Goal: Information Seeking & Learning: Learn about a topic

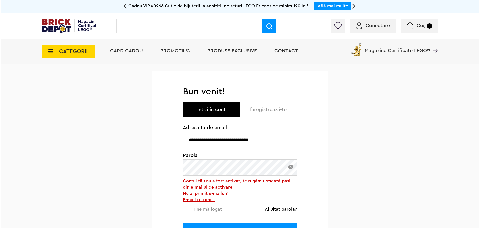
scroll to position [0, 66]
click at [130, 29] on input "text" at bounding box center [188, 26] width 146 height 14
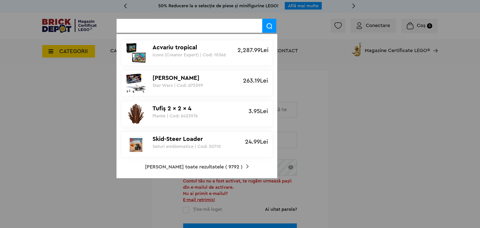
scroll to position [0, 0]
click at [221, 24] on input "text" at bounding box center [190, 26] width 146 height 14
click at [221, 25] on input "text" at bounding box center [190, 26] width 146 height 14
click at [213, 27] on input "text" at bounding box center [190, 26] width 146 height 14
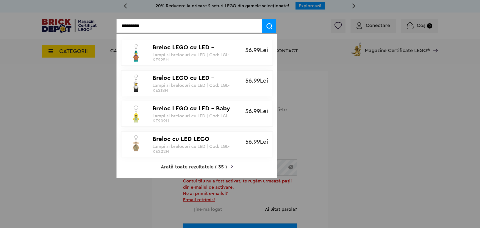
type input "*********"
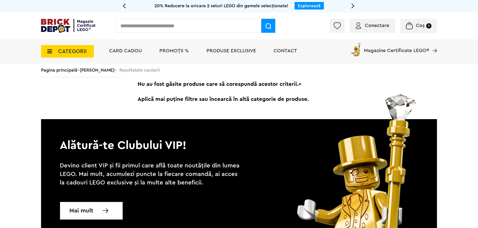
click at [75, 49] on span "CATEGORII" at bounding box center [72, 52] width 29 height 6
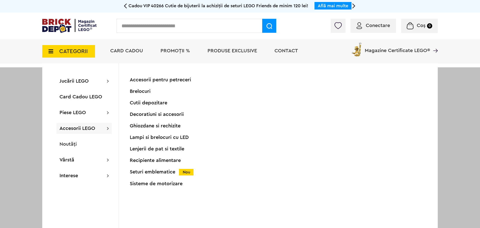
click at [148, 90] on div "Brelocuri" at bounding box center [179, 91] width 99 height 5
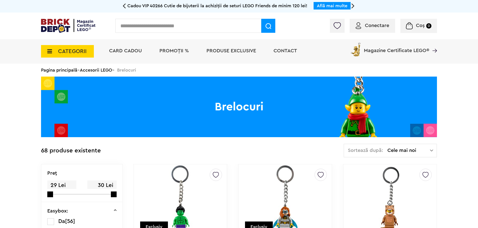
click at [178, 56] on li "PROMOȚII %" at bounding box center [174, 51] width 40 height 24
click at [176, 54] on li "PROMOȚII %" at bounding box center [174, 51] width 40 height 24
click at [168, 48] on li "PROMOȚII %" at bounding box center [174, 51] width 40 height 24
click at [171, 52] on span "PROMOȚII %" at bounding box center [174, 50] width 30 height 5
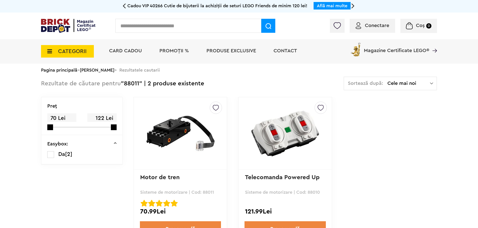
click at [179, 23] on input "text" at bounding box center [188, 26] width 146 height 14
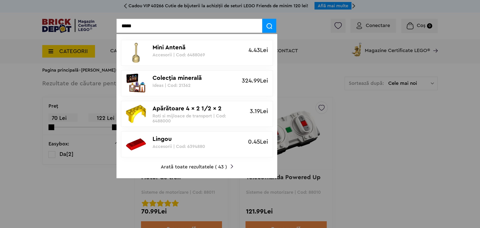
type input "*****"
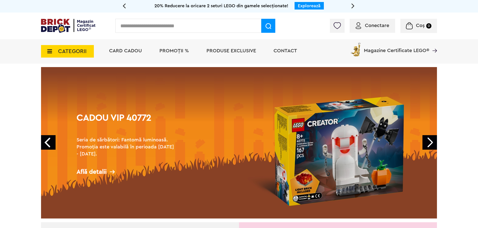
click at [178, 27] on input "text" at bounding box center [188, 26] width 146 height 14
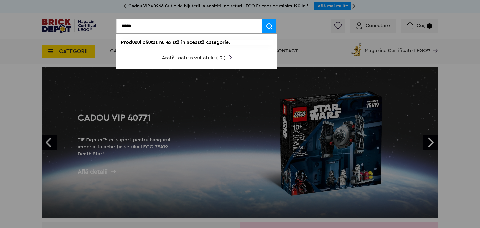
drag, startPoint x: 131, startPoint y: 25, endPoint x: 139, endPoint y: 26, distance: 7.5
click at [139, 26] on input "*****" at bounding box center [190, 26] width 146 height 14
type input "*****"
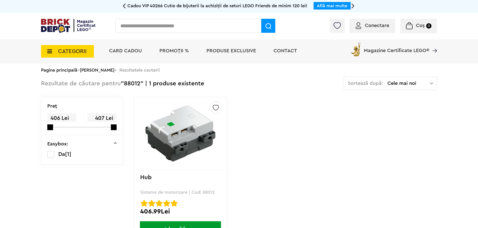
scroll to position [100, 0]
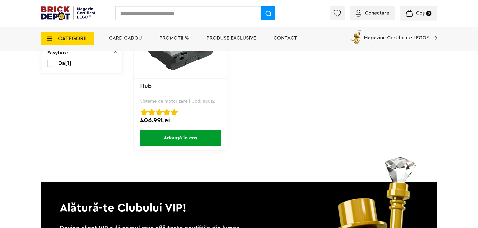
click at [193, 73] on img at bounding box center [180, 42] width 70 height 70
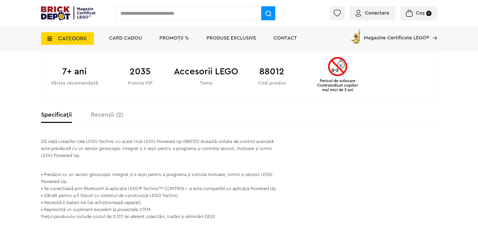
scroll to position [313, 0]
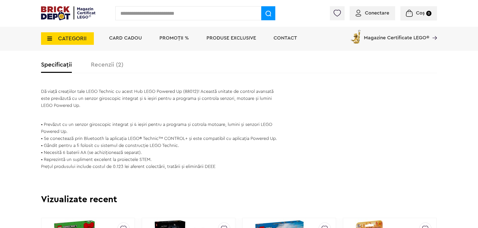
click at [71, 129] on div "Dă viață creațiilor tale LEGO Technic cu acest Hub LEGO Powered Up (88012)! Ace…" at bounding box center [159, 129] width 237 height 82
click at [149, 163] on div "Dă viață creațiilor tale LEGO Technic cu acest Hub LEGO Powered Up (88012)! Ace…" at bounding box center [159, 129] width 237 height 82
click at [131, 162] on span "• Reprezintă un supliment excelent la proiectele STEM." at bounding box center [96, 159] width 111 height 5
click at [105, 162] on span "• Reprezintă un supliment excelent la proiectele STEM." at bounding box center [96, 159] width 111 height 5
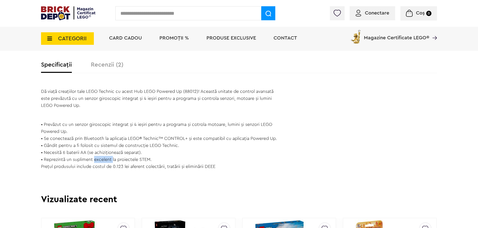
click at [105, 162] on span "• Reprezintă un supliment excelent la proiectele STEM." at bounding box center [96, 159] width 111 height 5
click at [104, 162] on span "• Reprezintă un supliment excelent la proiectele STEM." at bounding box center [96, 159] width 111 height 5
click at [103, 162] on span "• Reprezintă un supliment excelent la proiectele STEM." at bounding box center [96, 159] width 111 height 5
click at [130, 170] on p "Preţul produsului include costul de 0.123 lei aferent colectării, tratării şi e…" at bounding box center [159, 166] width 237 height 7
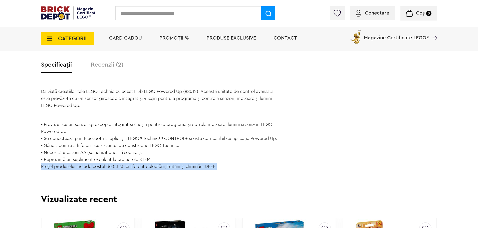
click at [130, 170] on p "Preţul produsului include costul de 0.123 lei aferent colectării, tratării şi e…" at bounding box center [159, 166] width 237 height 7
click at [91, 175] on div "Dă viață creațiilor tale LEGO Technic cu acest Hub LEGO Powered Up (88012)! Ace…" at bounding box center [159, 131] width 237 height 87
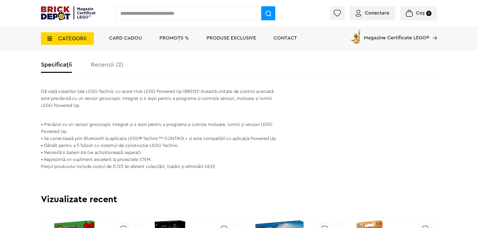
click at [52, 170] on p "Preţul produsului include costul de 0.123 lei aferent colectării, tratării şi e…" at bounding box center [159, 166] width 237 height 7
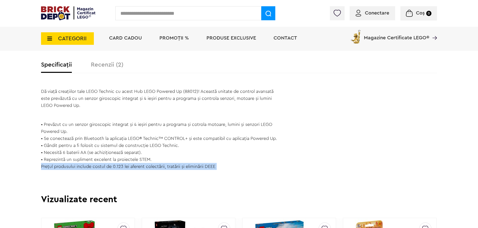
click at [52, 170] on p "Preţul produsului include costul de 0.123 lei aferent colectării, tratării şi e…" at bounding box center [159, 166] width 237 height 7
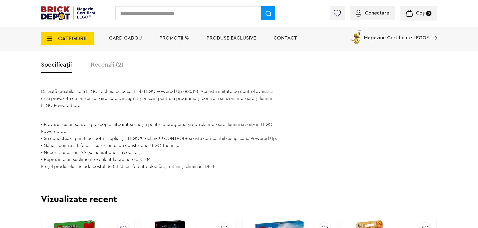
click at [79, 162] on span "• Reprezintă un supliment excelent la proiectele STEM." at bounding box center [96, 159] width 111 height 5
click at [105, 162] on span "• Reprezintă un supliment excelent la proiectele STEM." at bounding box center [96, 159] width 111 height 5
click at [187, 140] on span "• Se conectează prin Bluetooth la aplicația LEGO® Technic™ CONTROL+ și este com…" at bounding box center [159, 138] width 236 height 5
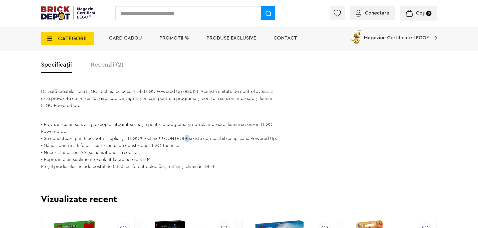
click at [187, 140] on span "• Se conectează prin Bluetooth la aplicația LEGO® Technic™ CONTROL+ și este com…" at bounding box center [159, 138] width 236 height 5
click at [103, 139] on span "• Se conectează prin Bluetooth la aplicația LEGO® Technic™ CONTROL+ și este com…" at bounding box center [159, 138] width 236 height 5
click at [102, 139] on span "• Se conectează prin Bluetooth la aplicația LEGO® Technic™ CONTROL+ și este com…" at bounding box center [159, 138] width 236 height 5
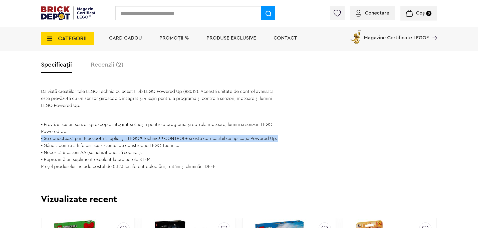
click at [102, 139] on span "• Se conectează prin Bluetooth la aplicația LEGO® Technic™ CONTROL+ și este com…" at bounding box center [159, 138] width 236 height 5
drag, startPoint x: 101, startPoint y: 146, endPoint x: 97, endPoint y: 150, distance: 5.0
click at [101, 147] on div "Dă viață creațiilor tale LEGO Technic cu acest Hub LEGO Powered Up (88012)! Ace…" at bounding box center [159, 129] width 237 height 82
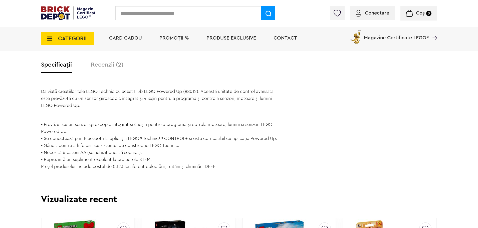
click at [92, 148] on span "• Gândit pentru a fi folosit cu sistemul de construcție LEGO Technic." at bounding box center [110, 145] width 138 height 5
click at [56, 148] on span "• Gândit pentru a fi folosit cu sistemul de construcție LEGO Technic." at bounding box center [110, 145] width 138 height 5
click at [66, 162] on span "• Reprezintă un supliment excelent la proiectele STEM." at bounding box center [96, 159] width 111 height 5
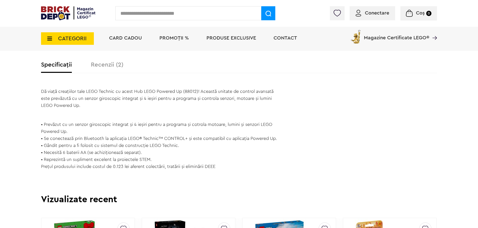
click at [76, 149] on div "Dă viață creațiilor tale LEGO Technic cu acest Hub LEGO Powered Up (88012)! Ace…" at bounding box center [159, 129] width 237 height 82
click at [77, 148] on span "• Gândit pentru a fi folosit cu sistemul de construcție LEGO Technic." at bounding box center [110, 145] width 138 height 5
click at [80, 162] on span "• Reprezintă un supliment excelent la proiectele STEM." at bounding box center [96, 159] width 111 height 5
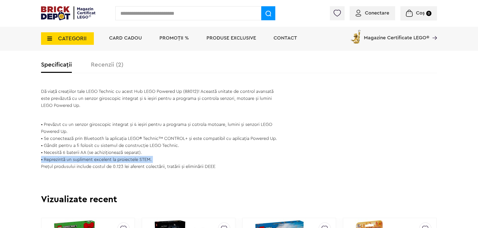
drag, startPoint x: 80, startPoint y: 166, endPoint x: 82, endPoint y: 173, distance: 7.6
click at [81, 162] on span "• Reprezintă un supliment excelent la proiectele STEM." at bounding box center [96, 159] width 111 height 5
click at [82, 170] on p "Preţul produsului include costul de 0.123 lei aferent colectării, tratării şi e…" at bounding box center [159, 166] width 237 height 7
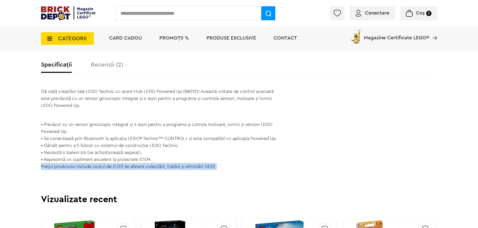
click at [82, 170] on p "Preţul produsului include costul de 0.123 lei aferent colectării, tratării şi e…" at bounding box center [159, 166] width 237 height 7
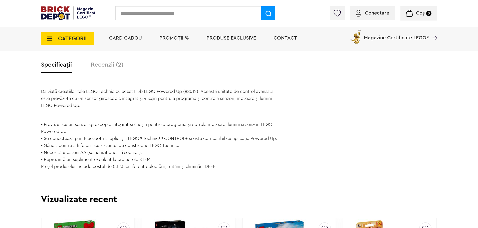
click at [92, 148] on span "• Gândit pentru a fi folosit cu sistemul de construcție LEGO Technic." at bounding box center [110, 145] width 138 height 5
click at [112, 148] on span "• Gândit pentru a fi folosit cu sistemul de construcție LEGO Technic." at bounding box center [110, 145] width 138 height 5
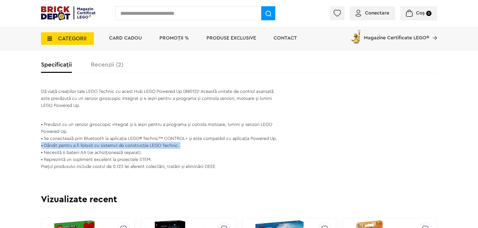
click at [112, 148] on span "• Gândit pentru a fi folosit cu sistemul de construcție LEGO Technic." at bounding box center [110, 145] width 138 height 5
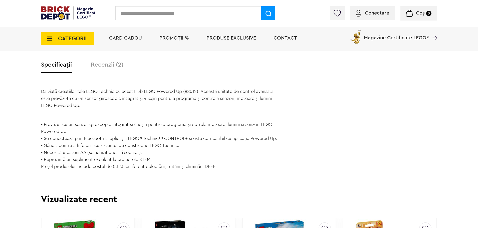
click at [148, 140] on span "• Se conectează prin Bluetooth la aplicația LEGO® Technic™ CONTROL+ și este com…" at bounding box center [159, 138] width 236 height 5
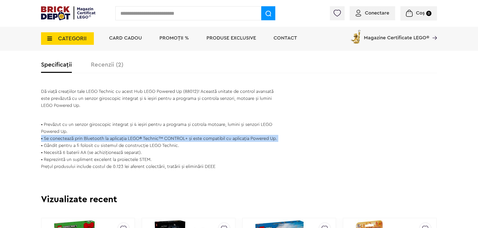
click at [148, 140] on span "• Se conectează prin Bluetooth la aplicația LEGO® Technic™ CONTROL+ și este com…" at bounding box center [159, 138] width 236 height 5
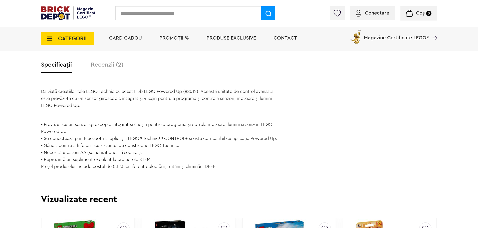
click at [155, 128] on div "Dă viață creațiilor tale LEGO Technic cu acest Hub LEGO Powered Up (88012)! Ace…" at bounding box center [159, 129] width 237 height 82
click at [155, 126] on span "• Prevăzut cu un senzor giroscopic integrat și 4 ieșiri pentru a programa și co…" at bounding box center [156, 128] width 231 height 12
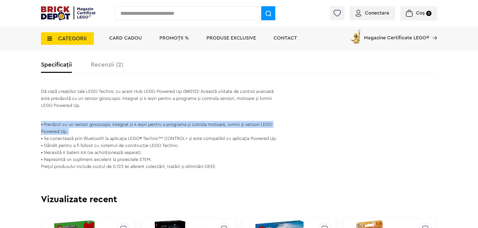
click at [155, 126] on span "• Prevăzut cu un senzor giroscopic integrat și 4 ieșiri pentru a programa și co…" at bounding box center [156, 128] width 231 height 12
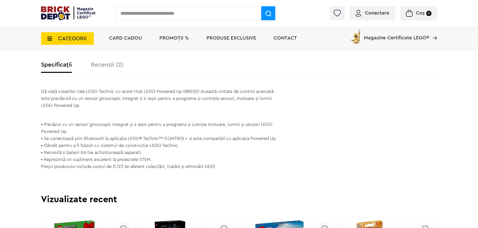
click at [157, 98] on span "Dă viață creațiilor tale LEGO Technic cu acest Hub LEGO Powered Up (88012)! Ace…" at bounding box center [157, 98] width 232 height 19
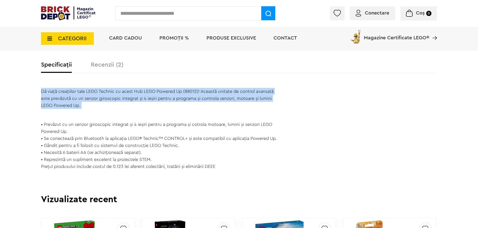
click at [157, 98] on span "Dă viață creațiilor tale LEGO Technic cu acest Hub LEGO Powered Up (88012)! Ace…" at bounding box center [157, 98] width 232 height 19
click at [158, 92] on span "Dă viață creațiilor tale LEGO Technic cu acest Hub LEGO Powered Up (88012)! Ace…" at bounding box center [157, 98] width 232 height 19
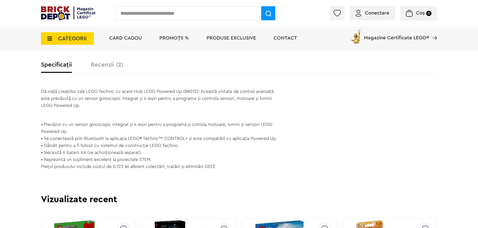
click at [106, 64] on label "Recenzii (2)" at bounding box center [107, 65] width 33 height 6
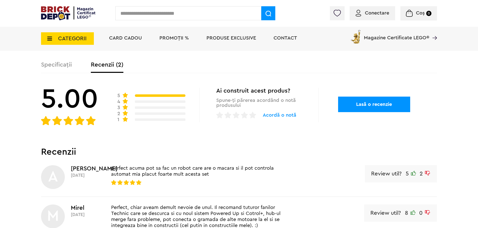
click at [57, 69] on div "Specificații Recenzii (2)" at bounding box center [239, 67] width 396 height 11
click at [66, 66] on label "Specificații" at bounding box center [56, 65] width 31 height 6
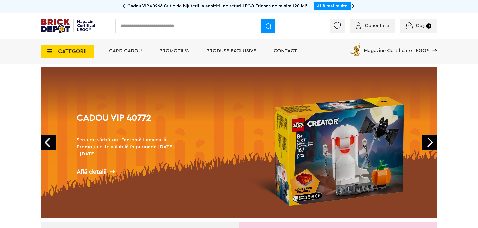
click at [160, 31] on input "text" at bounding box center [188, 26] width 146 height 14
click at [379, 25] on span "Conectare" at bounding box center [377, 25] width 24 height 5
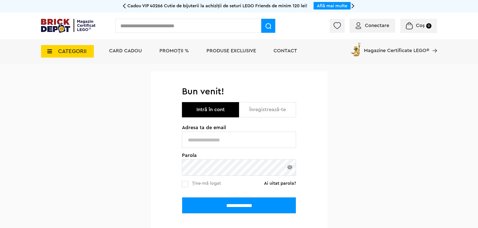
type input "**********"
click at [246, 137] on input "**********" at bounding box center [239, 140] width 114 height 16
click at [222, 205] on input "**********" at bounding box center [239, 205] width 114 height 16
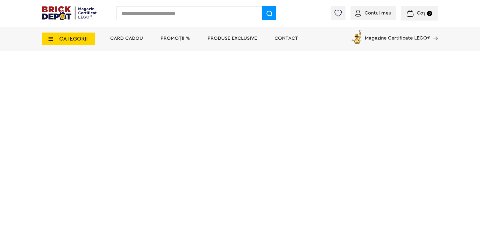
click at [183, 14] on input "text" at bounding box center [190, 13] width 146 height 14
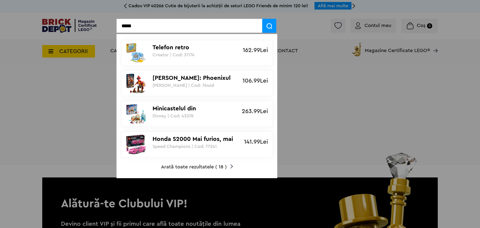
type input "*****"
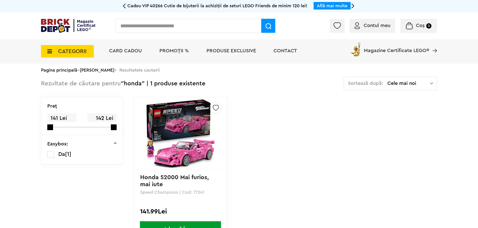
click at [188, 140] on img at bounding box center [180, 133] width 70 height 70
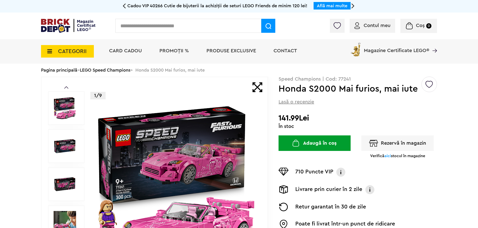
click at [386, 142] on button "Rezervă în magazin" at bounding box center [397, 143] width 72 height 16
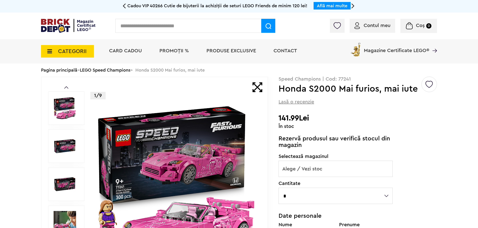
click at [332, 173] on span "Alege / Vezi stoc" at bounding box center [336, 169] width 114 height 16
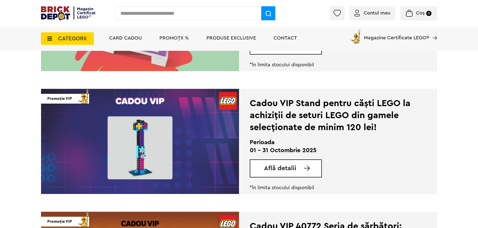
scroll to position [600, 0]
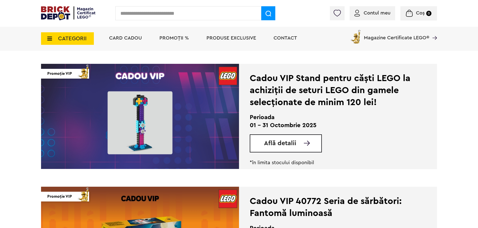
click at [277, 145] on span "Află detalii" at bounding box center [280, 143] width 32 height 6
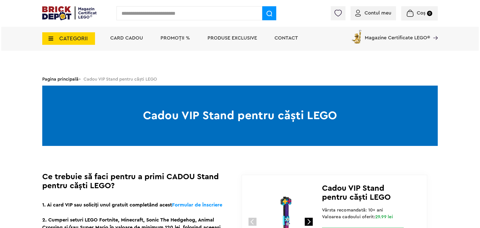
scroll to position [25, 0]
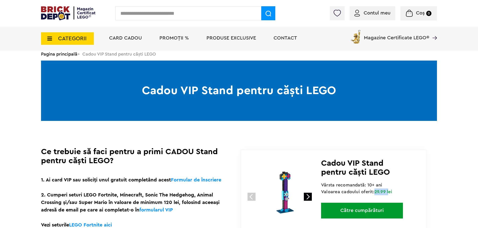
drag, startPoint x: 378, startPoint y: 192, endPoint x: 389, endPoint y: 192, distance: 11.5
click at [389, 192] on span "29.99 lei" at bounding box center [383, 191] width 18 height 5
click at [133, 14] on input "text" at bounding box center [188, 13] width 146 height 14
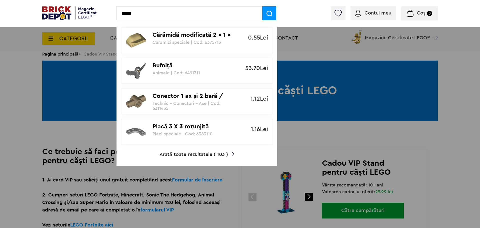
type input "*****"
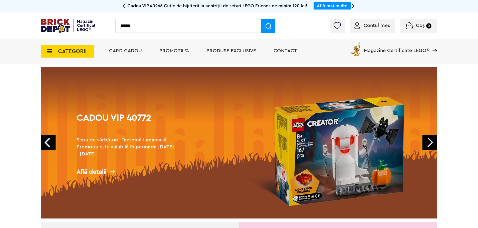
type input "*****"
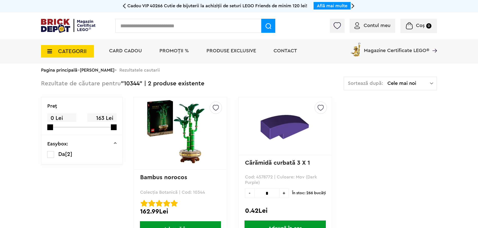
click at [182, 131] on img at bounding box center [180, 133] width 70 height 70
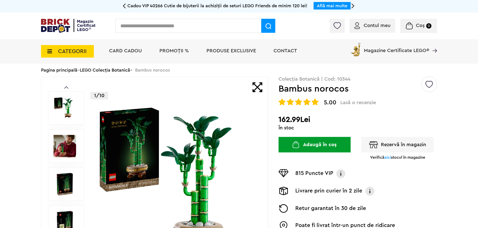
click at [398, 151] on div "Rezervă în magazin Verifică aici stocul în magazine" at bounding box center [397, 148] width 79 height 23
click at [393, 147] on button "Rezervă în magazin" at bounding box center [397, 145] width 72 height 16
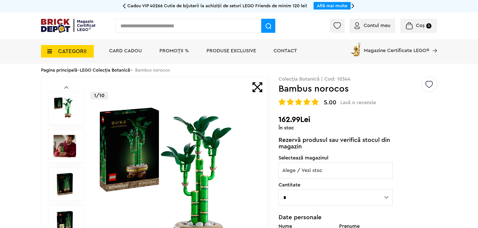
click at [337, 177] on span "Alege / Vezi stoc" at bounding box center [336, 170] width 114 height 16
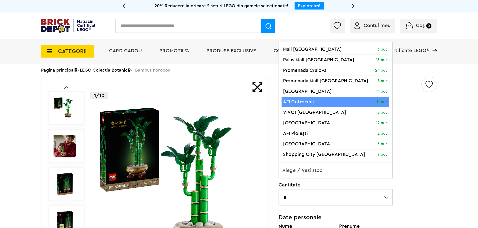
click at [435, 110] on div "Default ( 0 ) Creează o listă nouă Colecția Botanică | Cod: 10344 Bambus noroco…" at bounding box center [357, 212] width 158 height 270
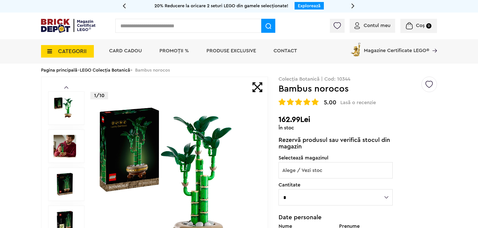
click at [342, 170] on span "Alege / Vezi stoc" at bounding box center [336, 170] width 114 height 16
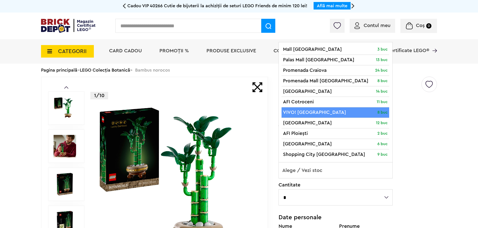
click at [415, 109] on div "Default ( 0 ) Creează o listă nouă Colecția Botanică | Cod: 10344 Bambus noroco…" at bounding box center [357, 212] width 158 height 270
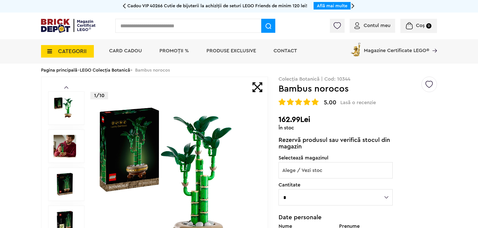
click at [347, 81] on p "Colecția Botanică | Cod: 10344" at bounding box center [357, 79] width 158 height 5
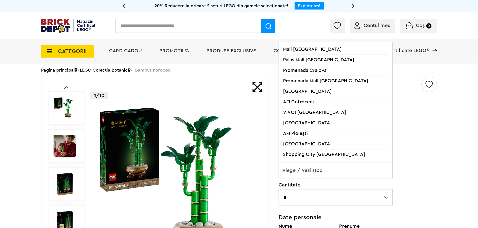
click at [321, 170] on span "Alege / Vezi stoc" at bounding box center [336, 170] width 114 height 16
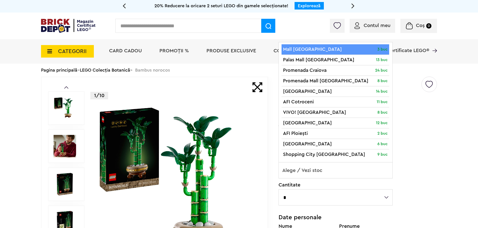
click at [312, 28] on div "Contul meu Contul meu Comenzile mele Date personale Adrese Parolă Listă dorințe…" at bounding box center [239, 26] width 478 height 27
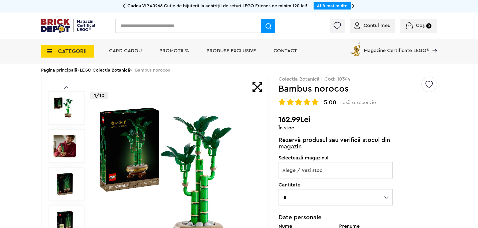
click at [311, 171] on span "Alege / Vezi stoc" at bounding box center [336, 170] width 114 height 16
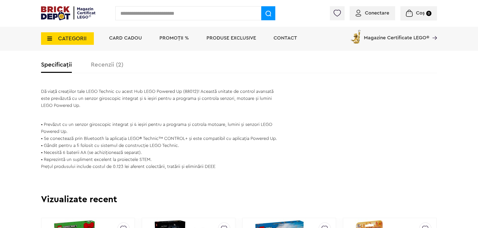
click at [368, 11] on span "Conectare" at bounding box center [377, 13] width 24 height 5
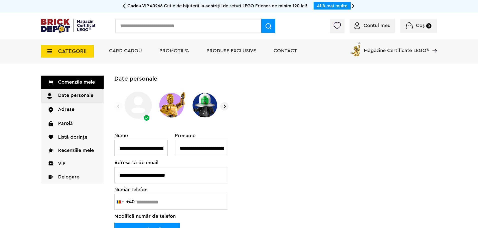
click at [181, 31] on input "text" at bounding box center [188, 26] width 146 height 14
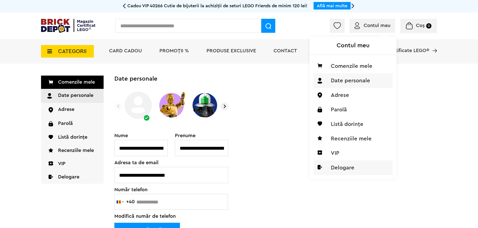
click at [342, 165] on li "Delogare" at bounding box center [352, 167] width 79 height 15
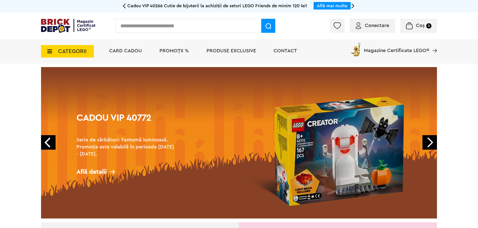
click at [378, 27] on span "Conectare" at bounding box center [377, 25] width 24 height 5
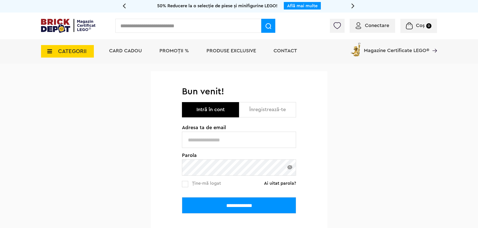
type input "******"
click at [59, 52] on span "CATEGORII" at bounding box center [72, 52] width 29 height 6
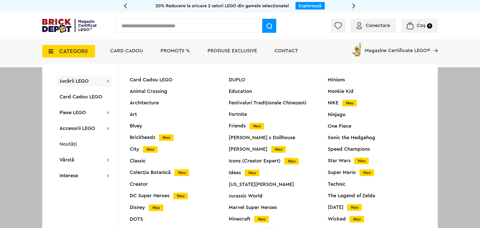
click at [243, 92] on div "Education" at bounding box center [278, 91] width 99 height 5
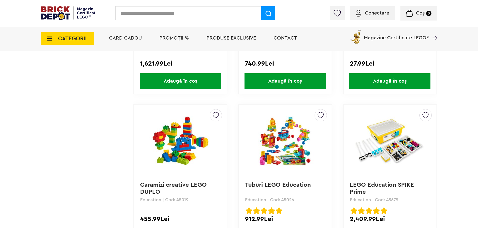
scroll to position [1050, 0]
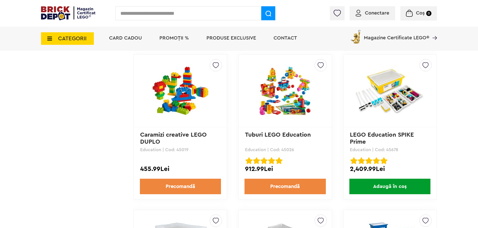
click at [393, 136] on link "LEGO Education SPIKE Prime" at bounding box center [383, 138] width 66 height 13
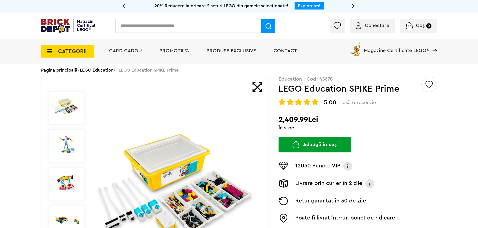
click at [73, 144] on img at bounding box center [67, 144] width 26 height 19
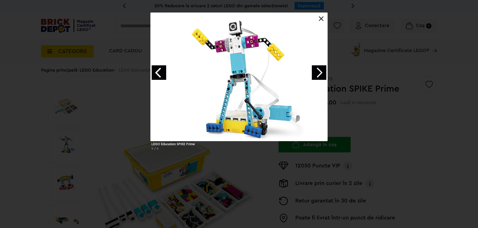
click at [317, 68] on link "Next image" at bounding box center [319, 72] width 15 height 15
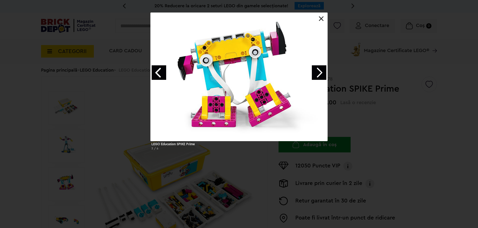
click at [322, 20] on link at bounding box center [321, 18] width 5 height 5
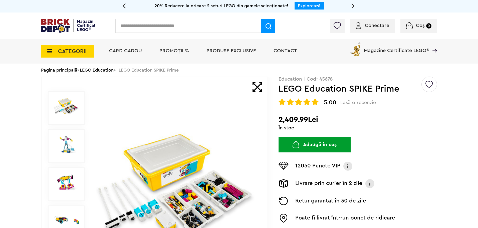
click at [321, 82] on div "Creează o listă nouă Education | Cod: 45678 LEGO Education SPIKE Prime 5.00 Las…" at bounding box center [357, 163] width 158 height 172
click at [322, 80] on p "Education | Cod: 45678" at bounding box center [357, 79] width 158 height 5
